Goal: Find specific page/section: Find specific page/section

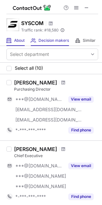
click at [13, 38] on div "About About Company" at bounding box center [15, 40] width 18 height 11
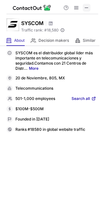
click at [89, 7] on span at bounding box center [86, 7] width 5 height 5
